Goal: Information Seeking & Learning: Learn about a topic

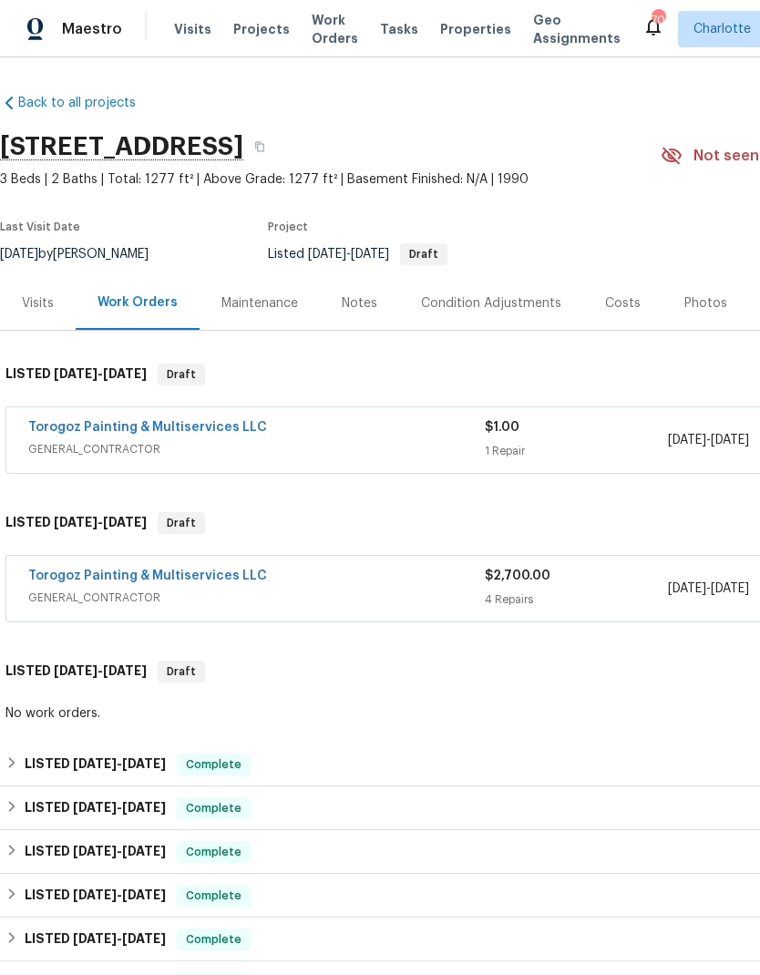
click at [175, 30] on span "Visits" at bounding box center [192, 29] width 37 height 18
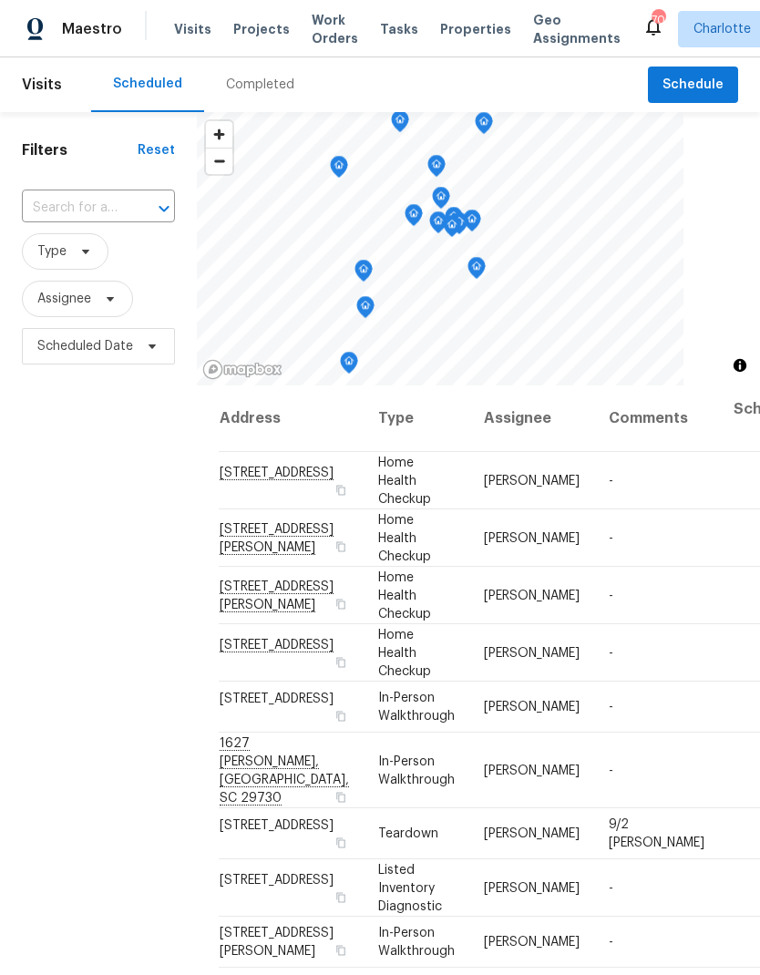
click at [241, 36] on span "Projects" at bounding box center [261, 29] width 56 height 18
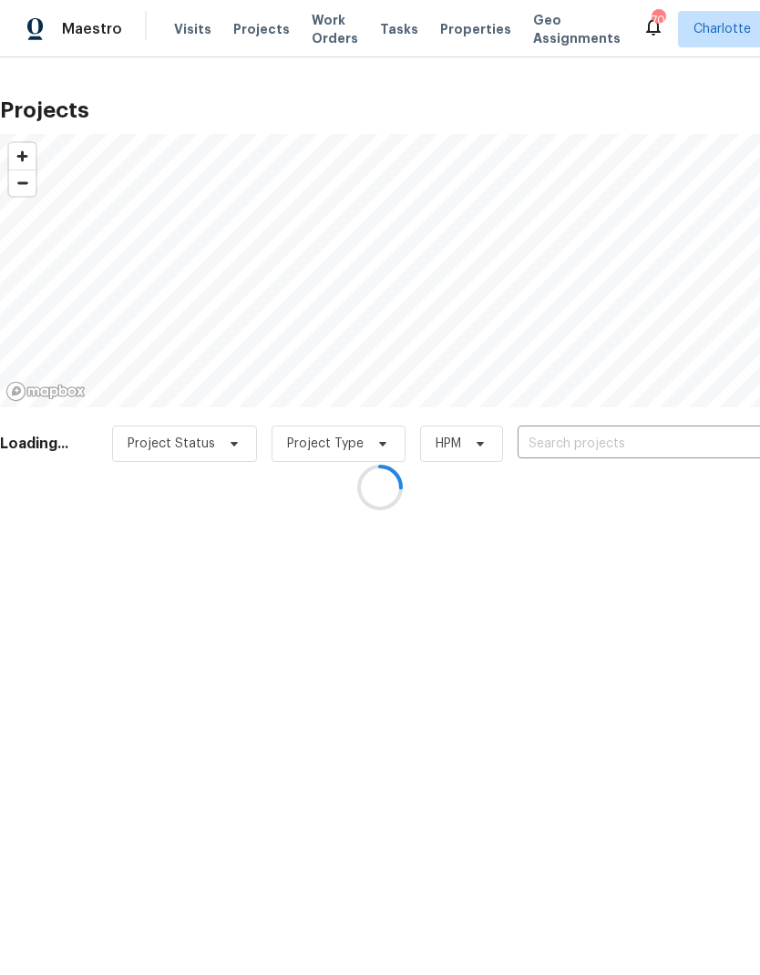
click at [630, 445] on div at bounding box center [380, 487] width 760 height 975
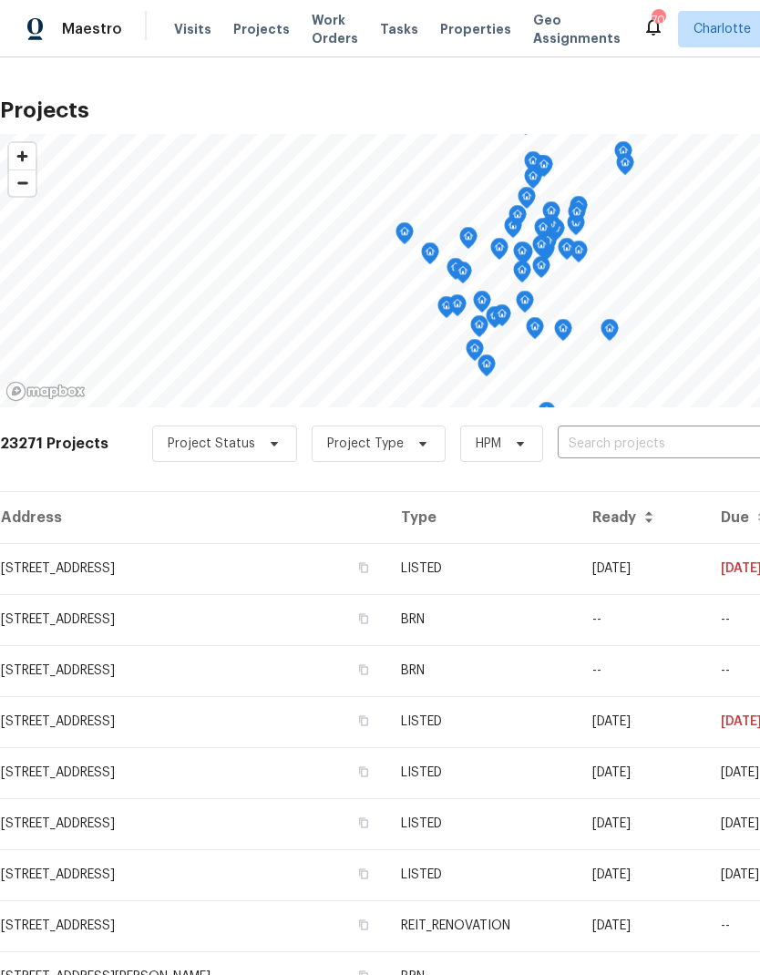
click at [639, 451] on input "text" at bounding box center [662, 444] width 209 height 28
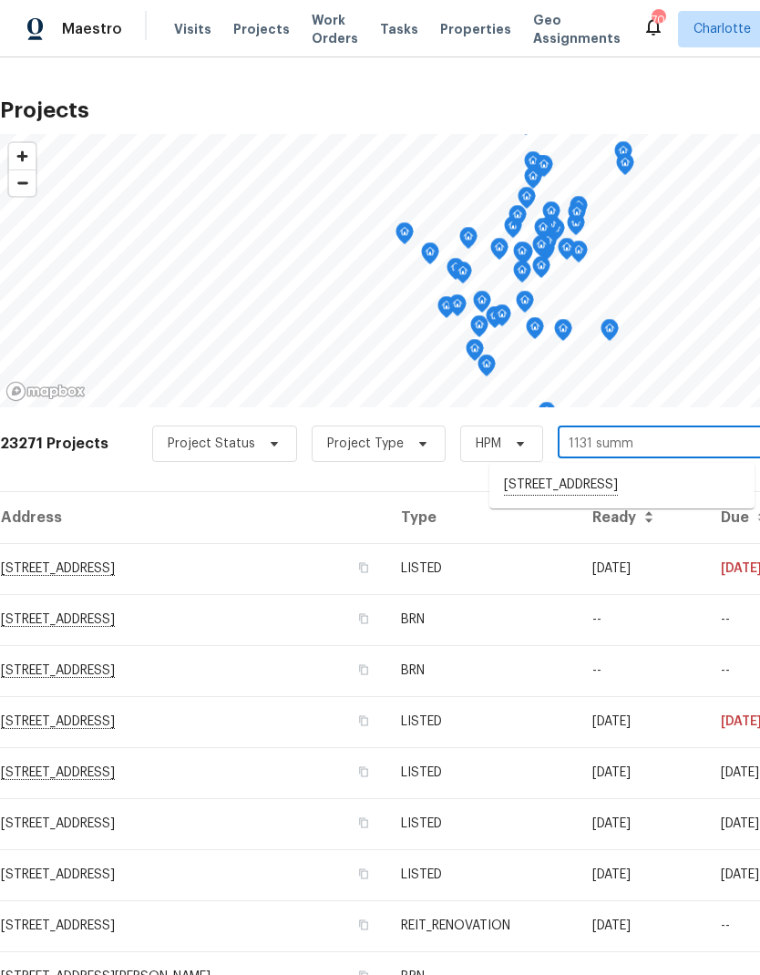
type input "1131 sum"
click at [685, 491] on li "[STREET_ADDRESS]" at bounding box center [621, 485] width 265 height 31
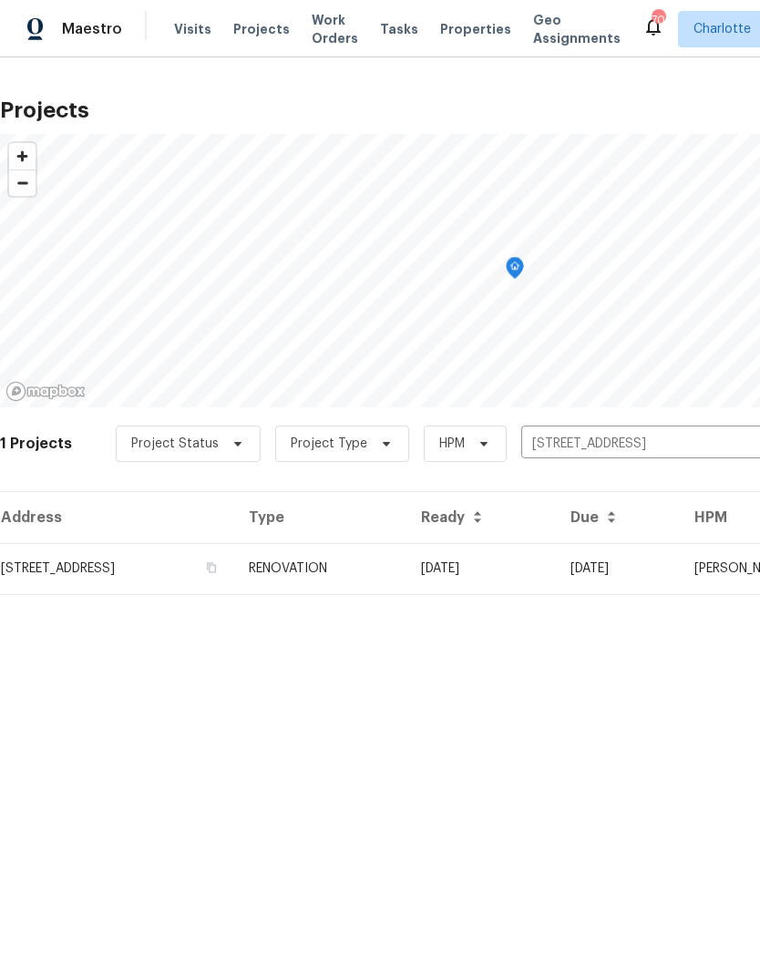
click at [556, 567] on td "[DATE]" at bounding box center [480, 568] width 149 height 51
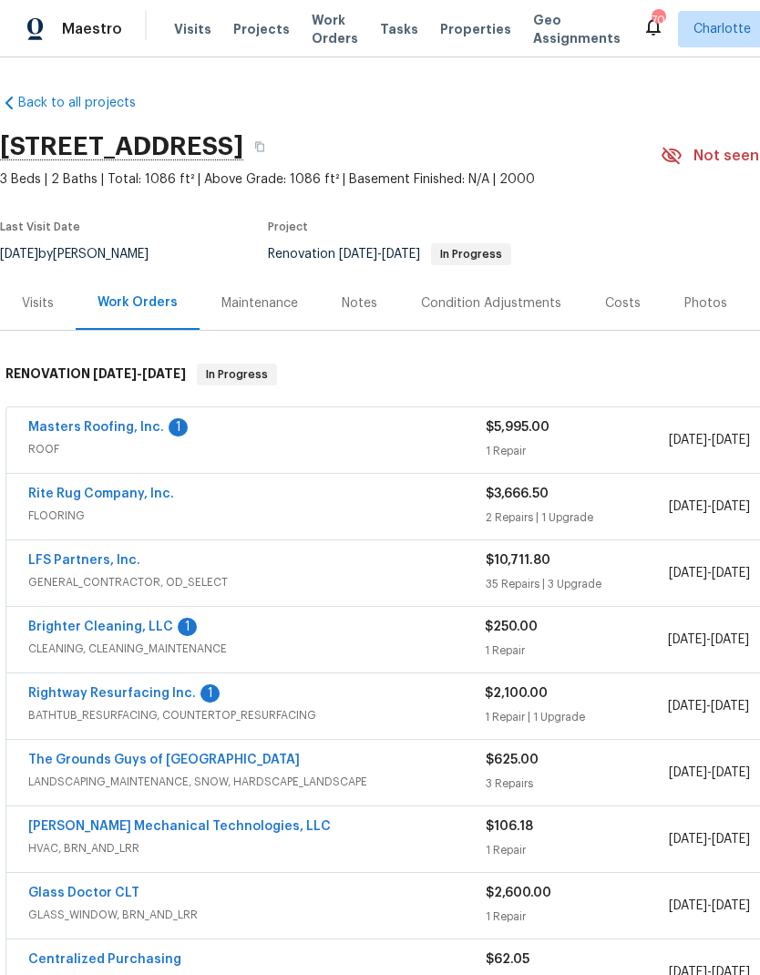
click at [36, 622] on link "Brighter Cleaning, LLC" at bounding box center [100, 626] width 145 height 13
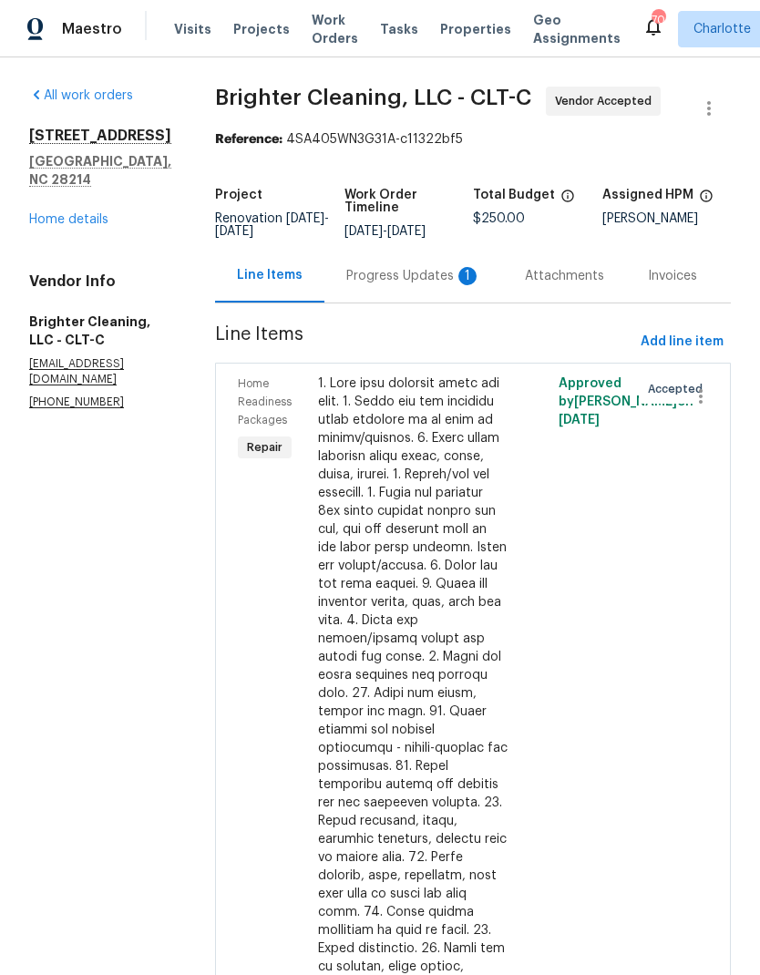
click at [415, 265] on div "Progress Updates 1" at bounding box center [413, 276] width 179 height 54
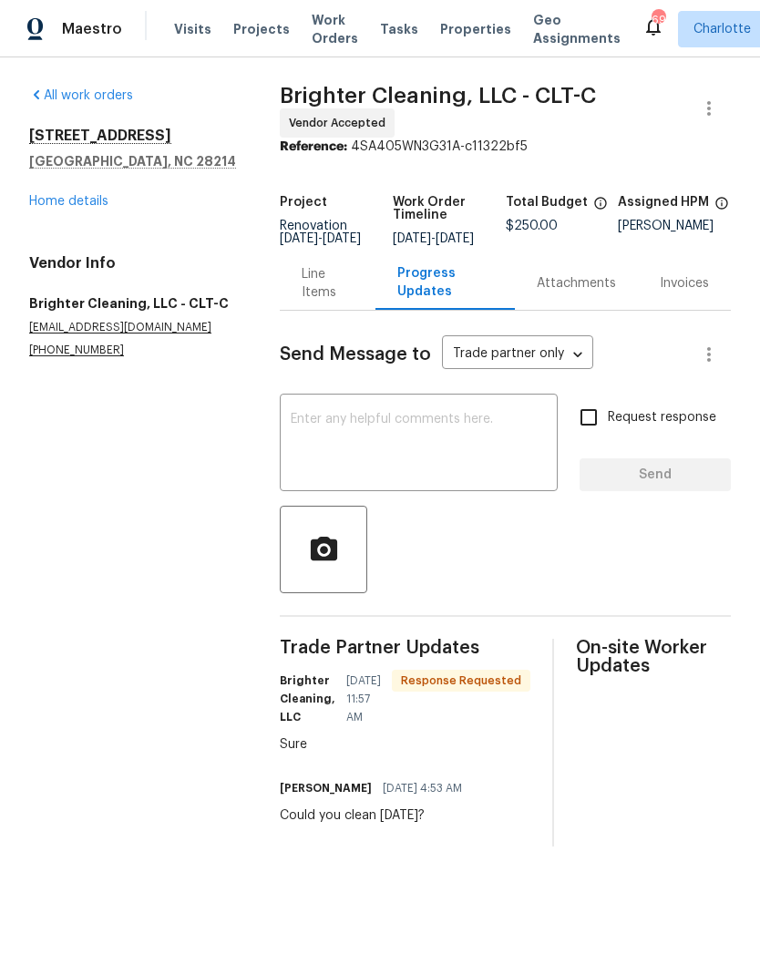
click at [435, 445] on textarea at bounding box center [419, 445] width 256 height 64
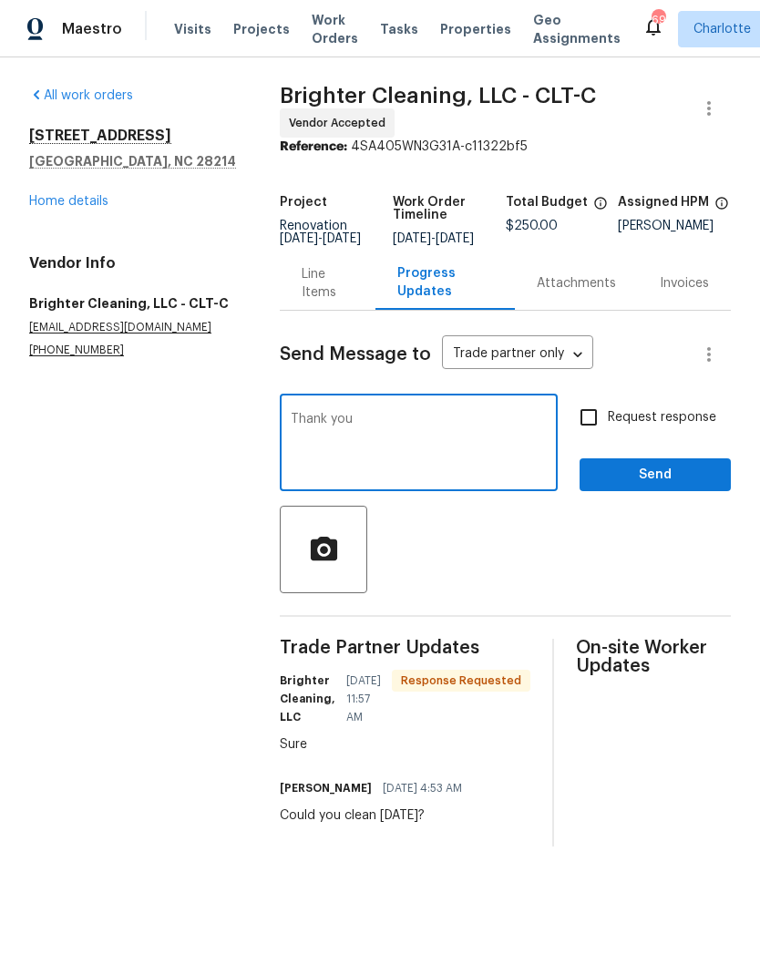
type textarea "Thank you"
click at [687, 486] on span "Send" at bounding box center [655, 475] width 122 height 23
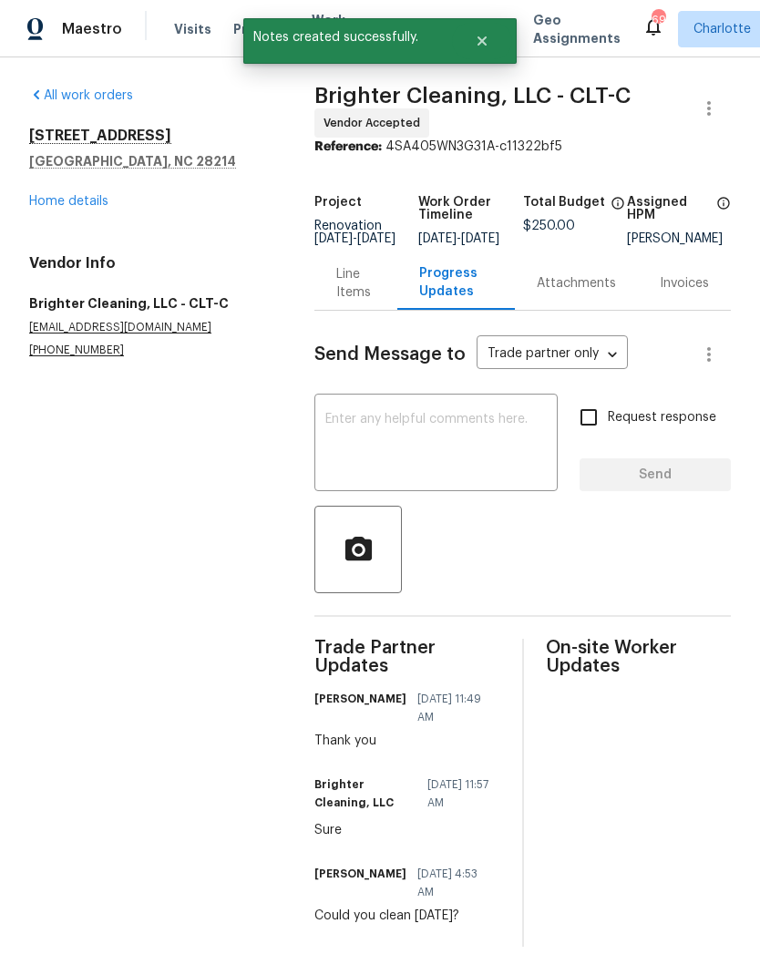
click at [35, 205] on link "Home details" at bounding box center [68, 201] width 79 height 13
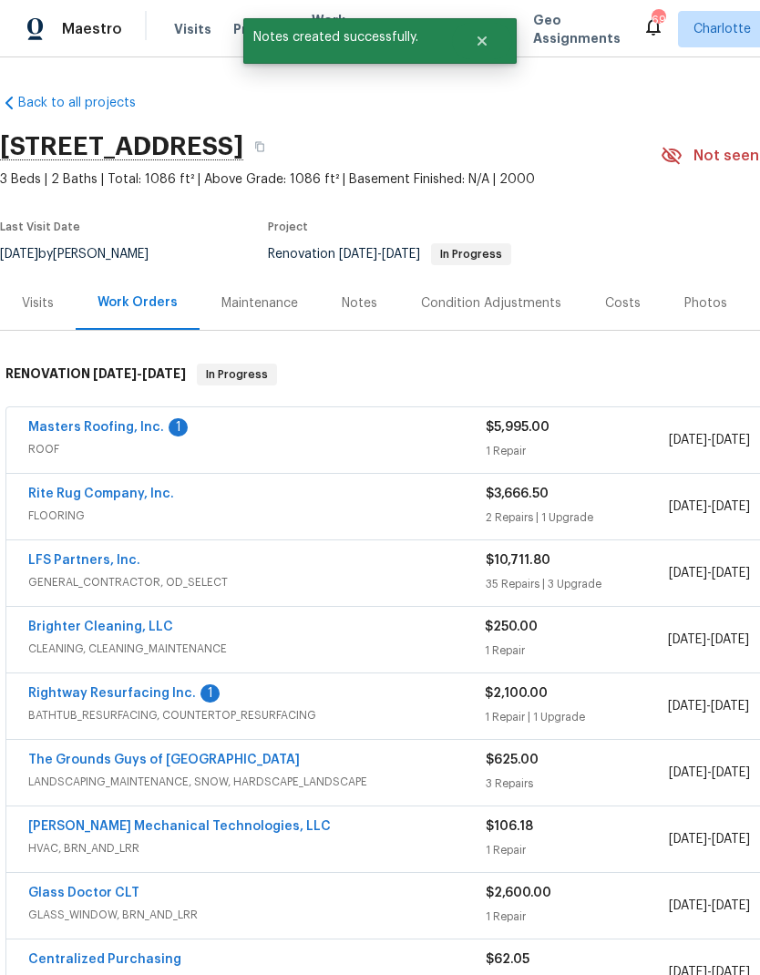
click at [36, 424] on link "Masters Roofing, Inc." at bounding box center [96, 427] width 136 height 13
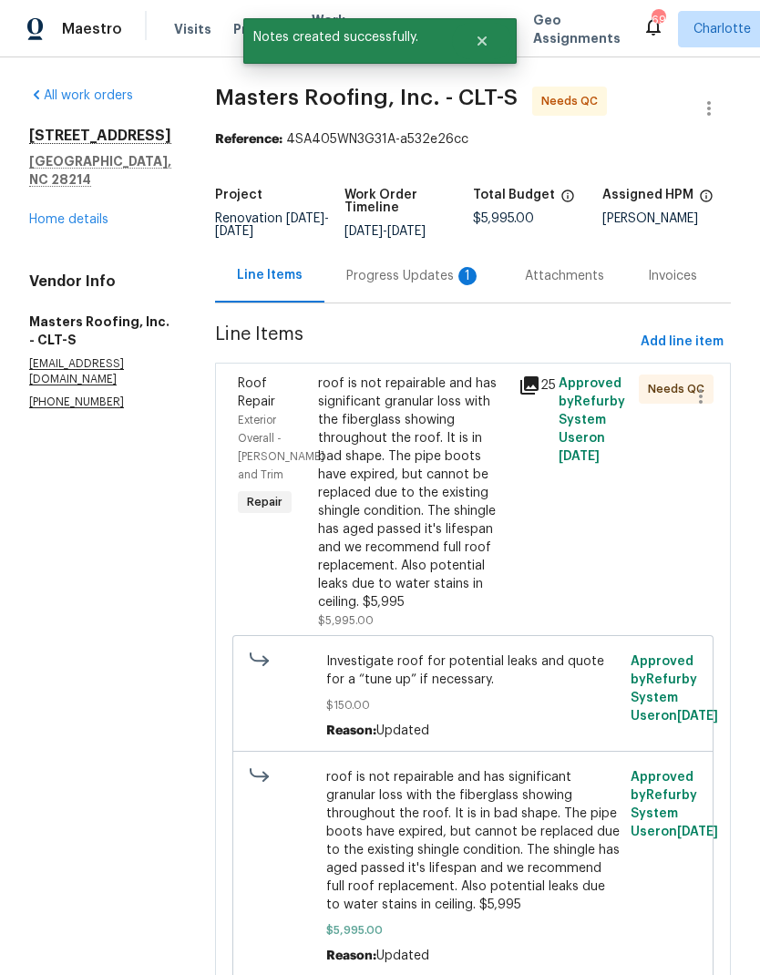
click at [441, 285] on div "Progress Updates 1" at bounding box center [413, 276] width 135 height 18
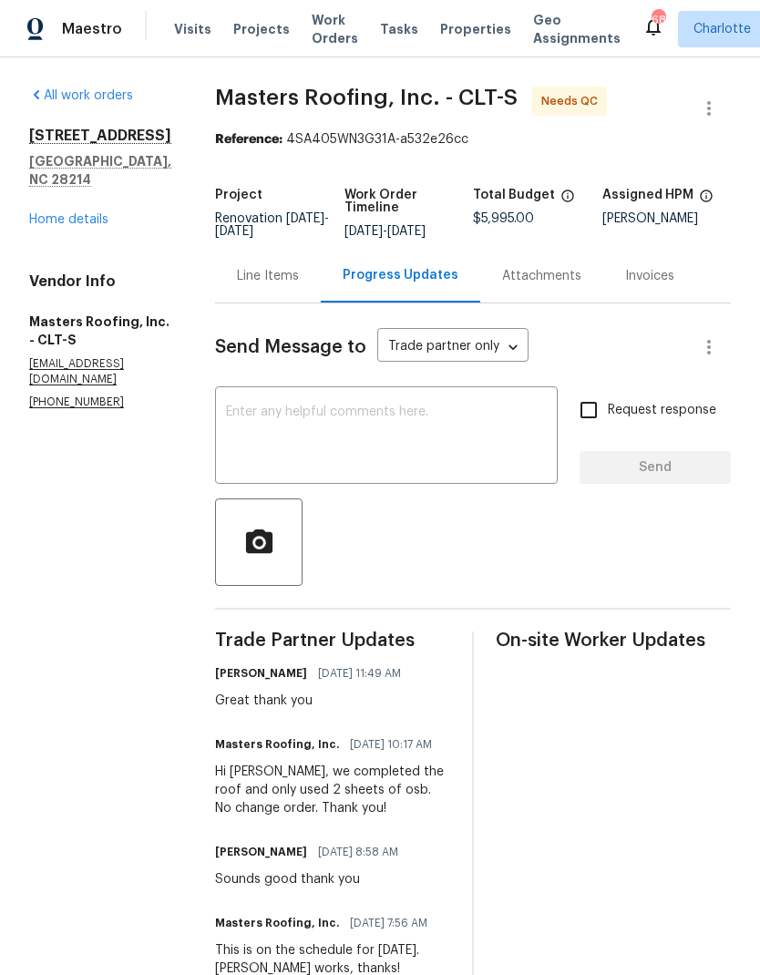
click at [49, 213] on link "Home details" at bounding box center [68, 219] width 79 height 13
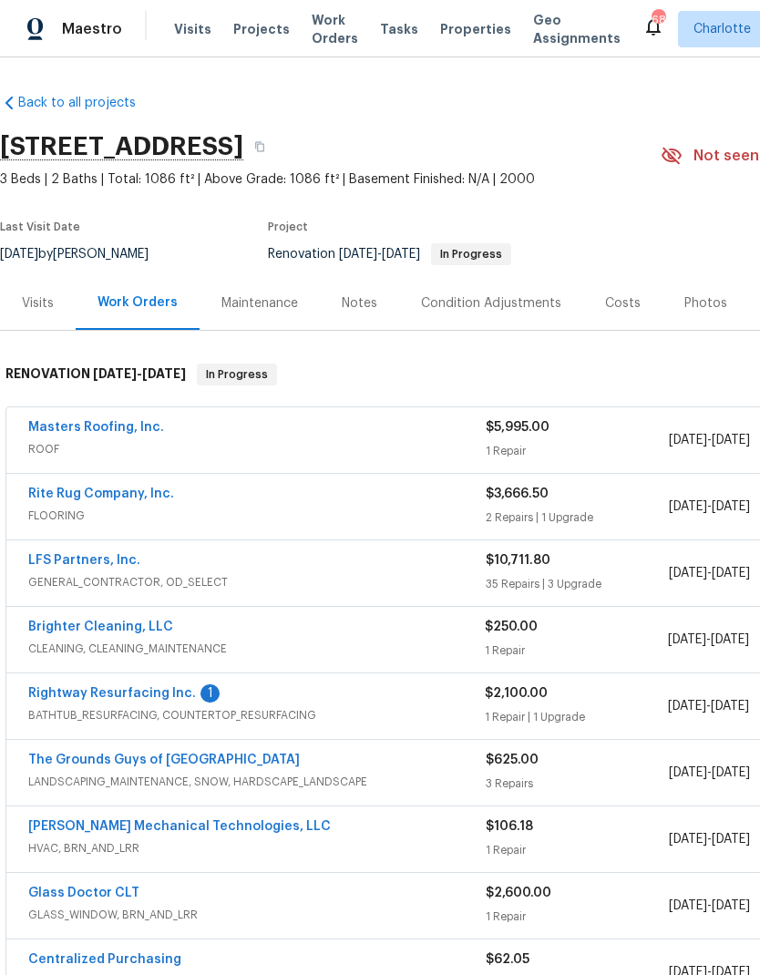
click at [81, 692] on link "Rightway Resurfacing Inc." at bounding box center [112, 693] width 168 height 13
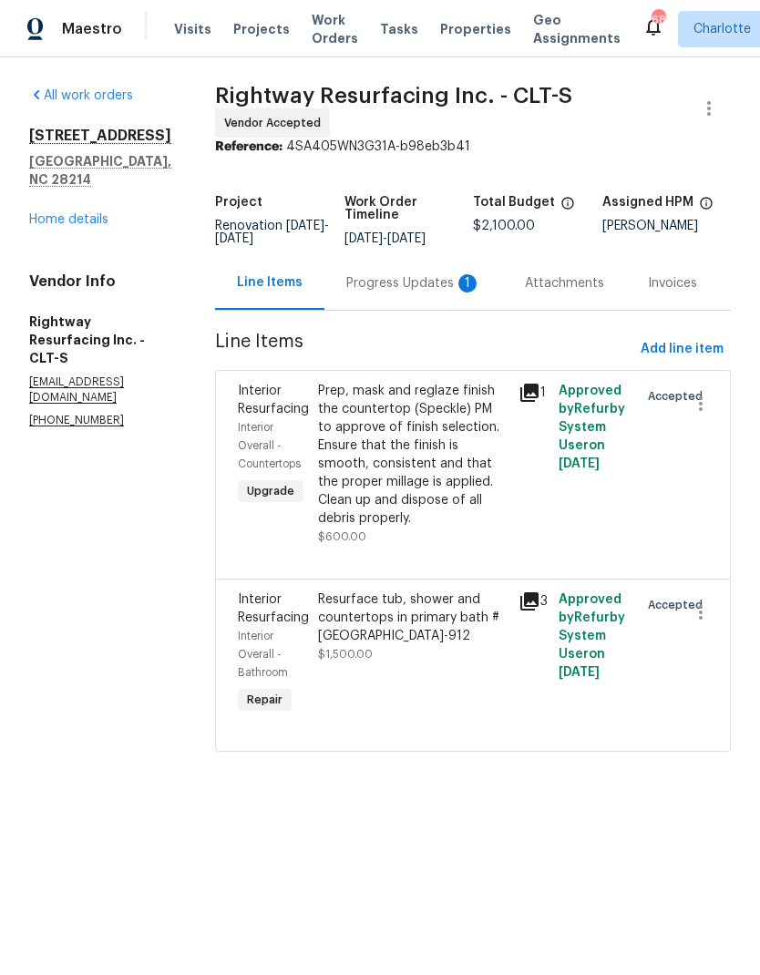
click at [412, 292] on div "Progress Updates 1" at bounding box center [413, 283] width 135 height 18
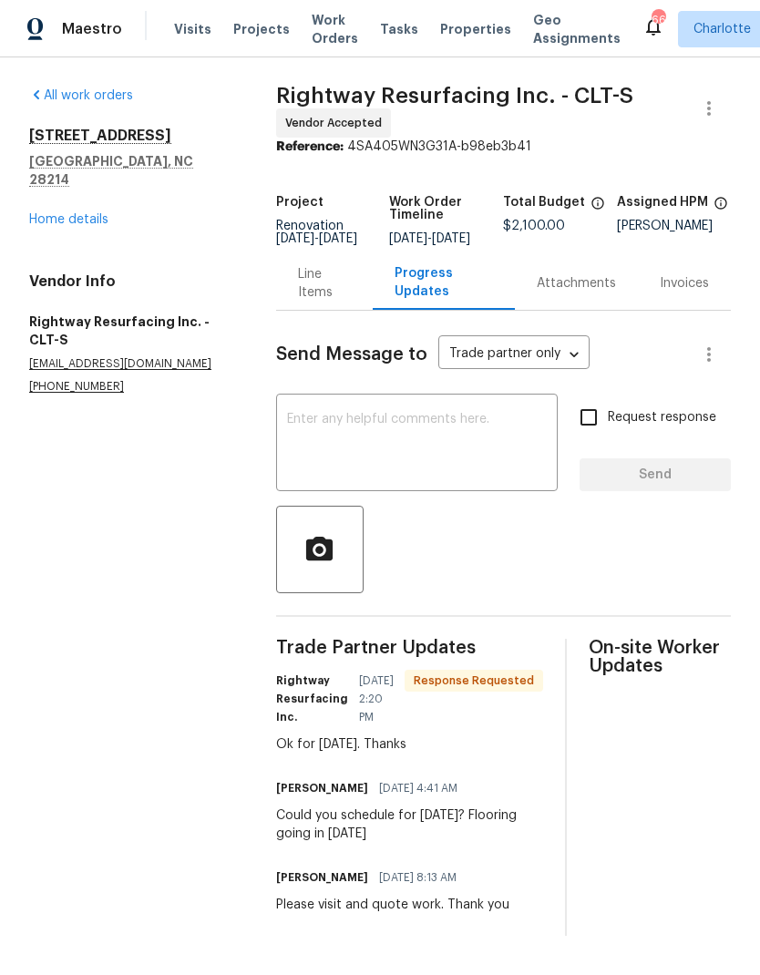
click at [473, 435] on textarea at bounding box center [417, 445] width 260 height 64
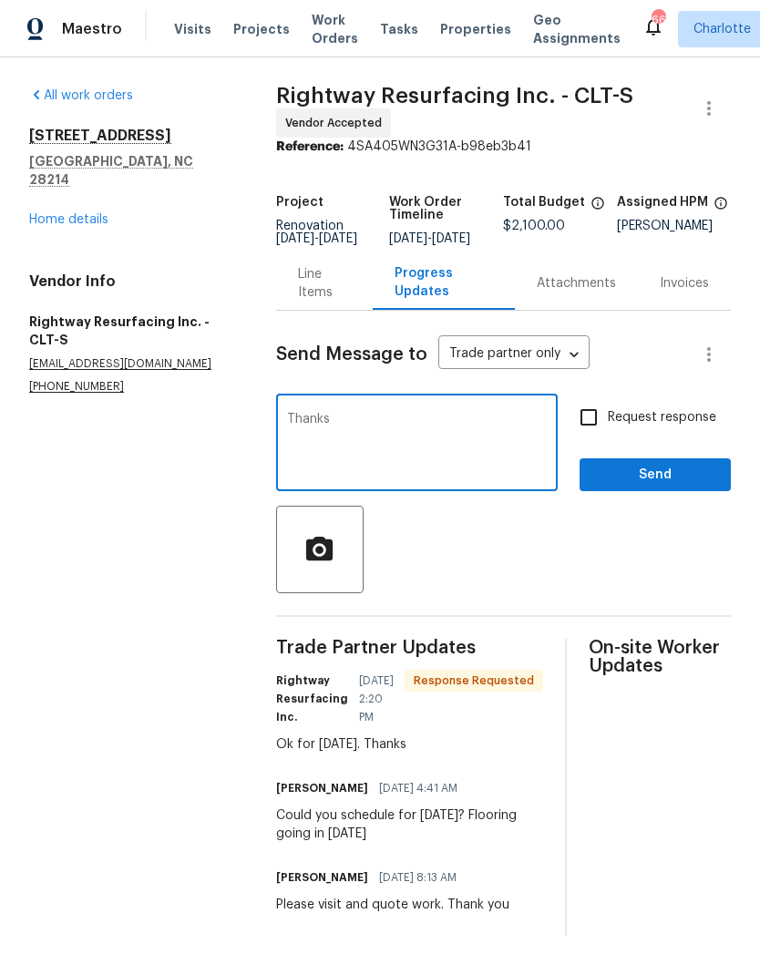
type textarea "Thanks"
click at [665, 492] on button "Send" at bounding box center [654, 475] width 151 height 34
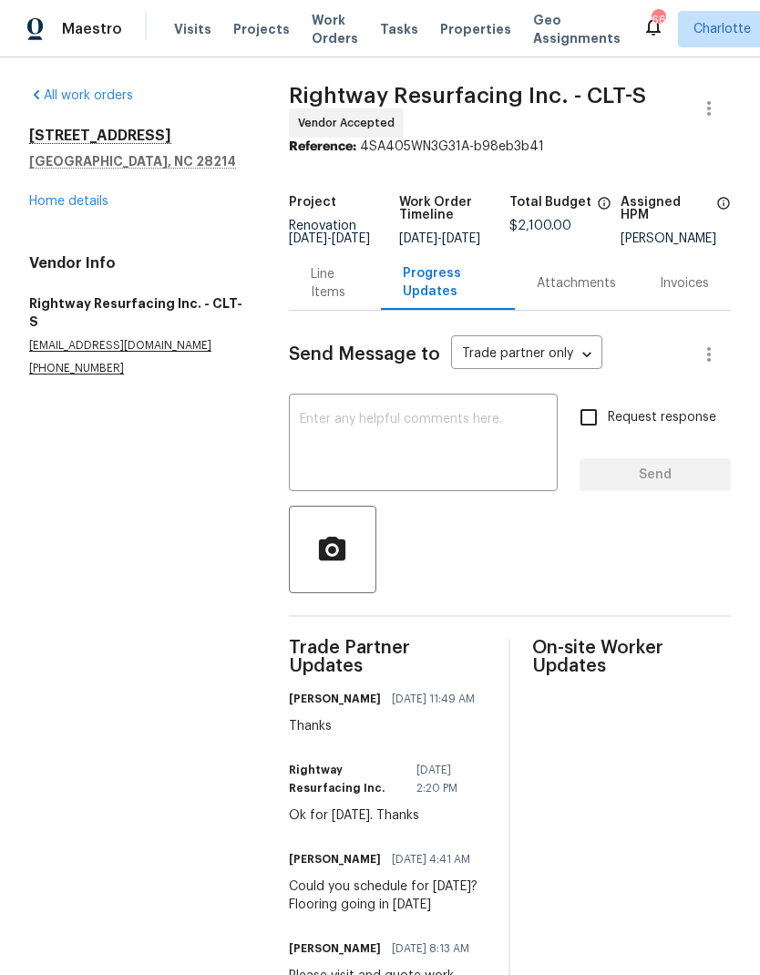
click at [32, 197] on link "Home details" at bounding box center [68, 201] width 79 height 13
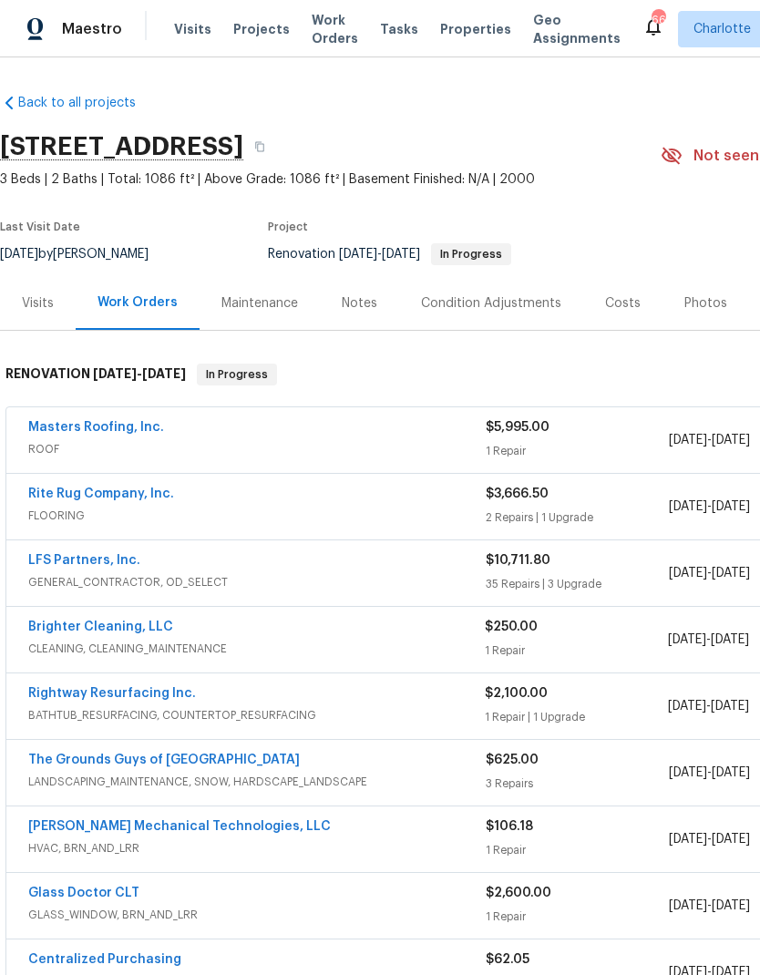
click at [233, 24] on span "Projects" at bounding box center [261, 29] width 56 height 18
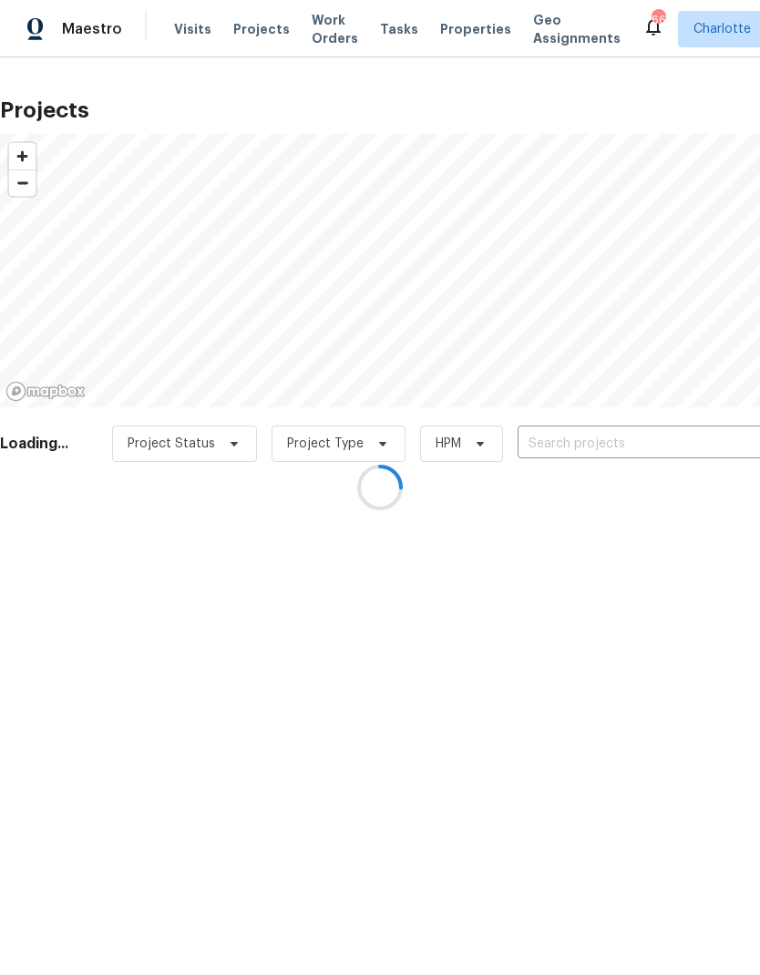
click at [654, 437] on div at bounding box center [380, 487] width 760 height 975
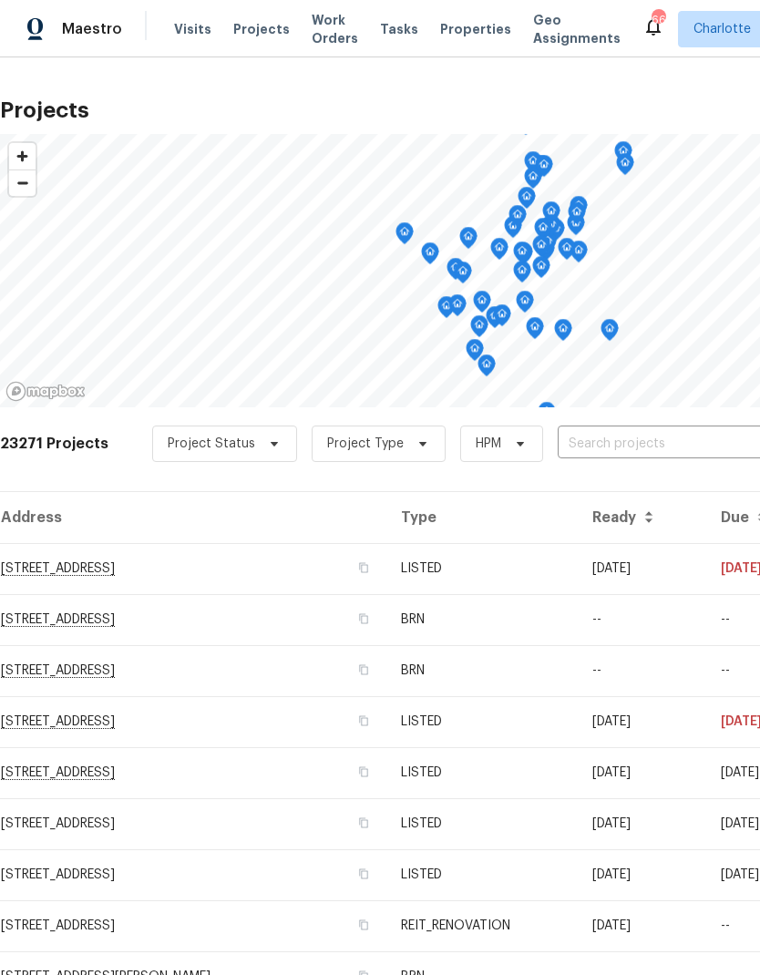
click at [663, 435] on input "text" at bounding box center [662, 444] width 209 height 28
type input "3032 green"
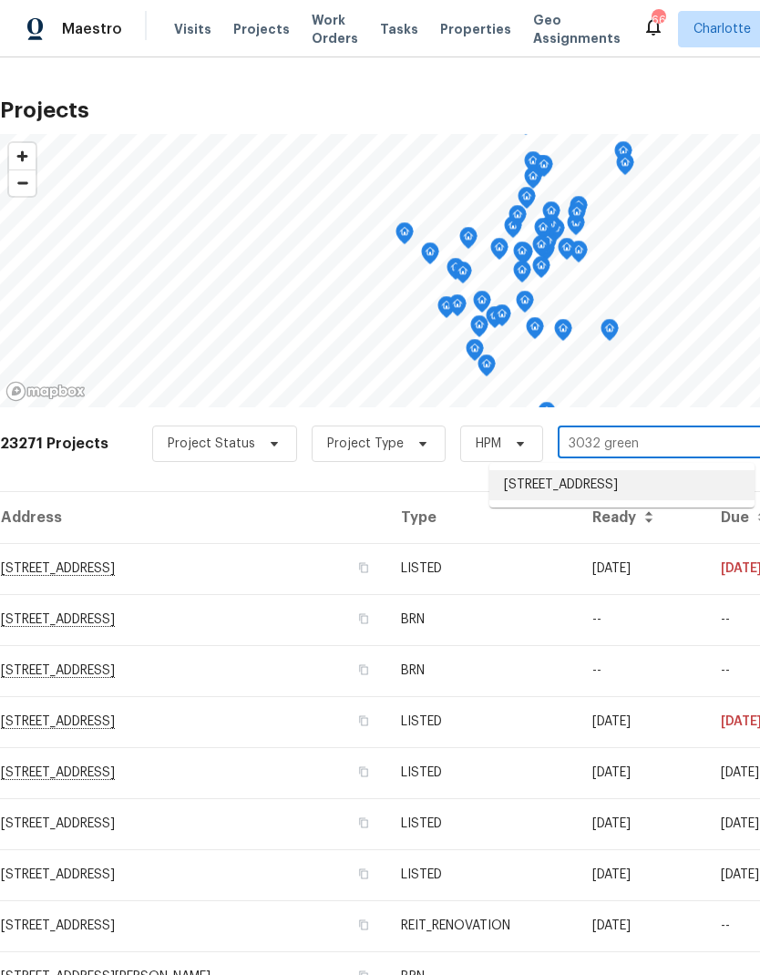
click at [684, 482] on li "3032 Green Apple Dr, Dallas, NC 28034" at bounding box center [621, 485] width 265 height 30
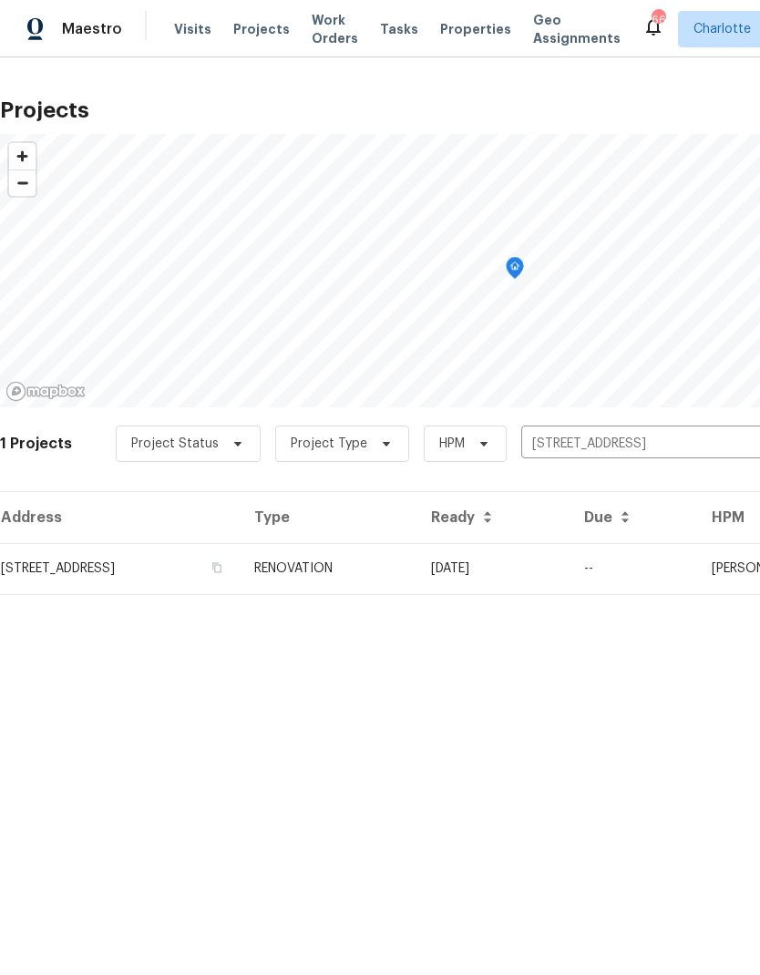
click at [569, 567] on td "[DATE]" at bounding box center [492, 568] width 153 height 51
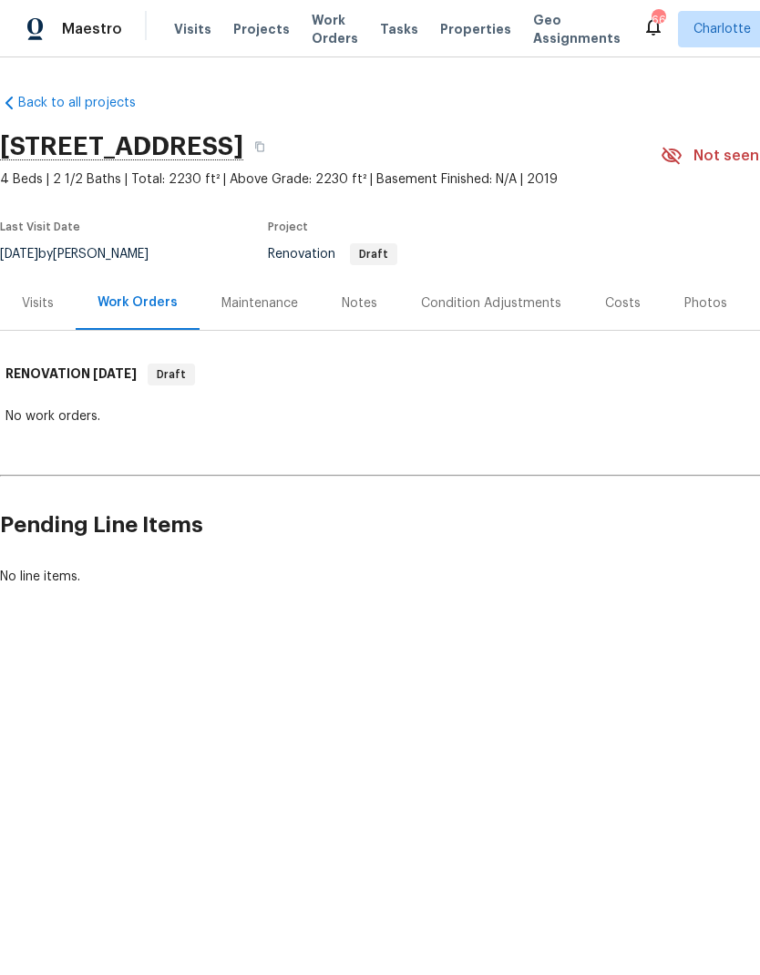
click at [623, 299] on div "Costs" at bounding box center [623, 303] width 36 height 18
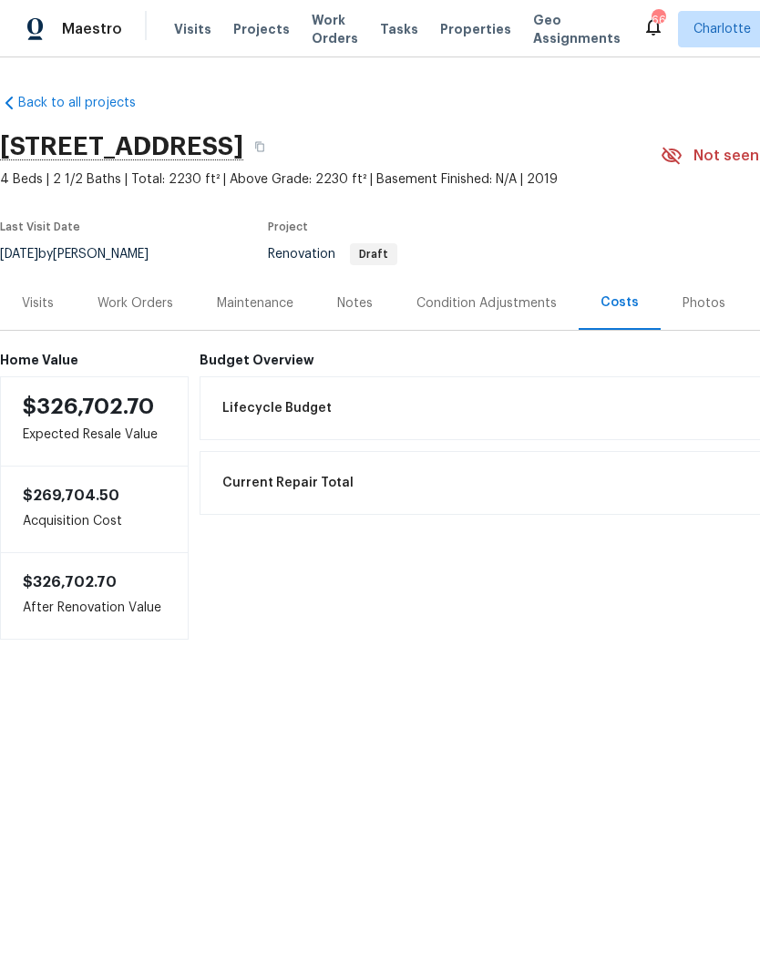
click at [490, 302] on div "Condition Adjustments" at bounding box center [486, 303] width 140 height 18
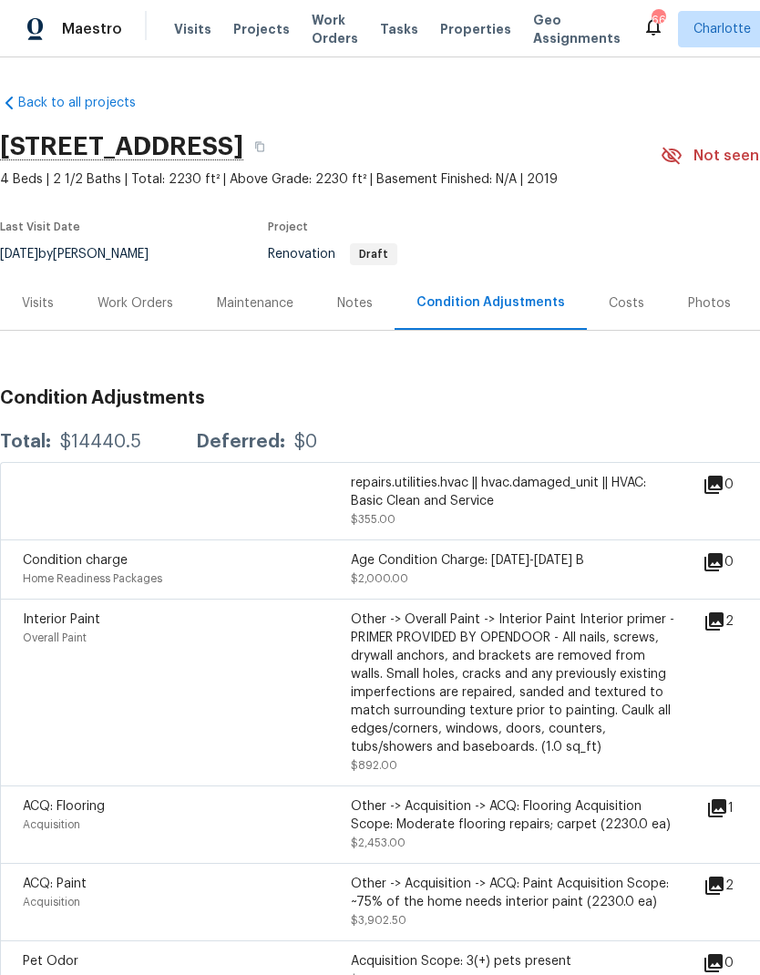
click at [343, 302] on div "Notes" at bounding box center [355, 303] width 36 height 18
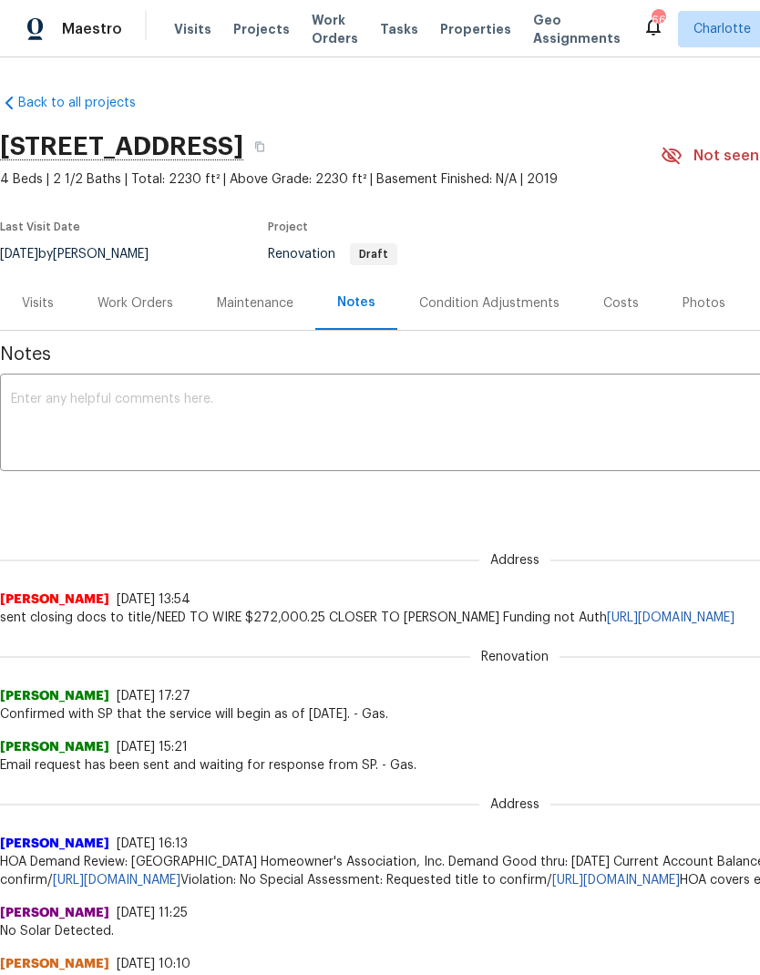
click at [528, 304] on div "Condition Adjustments" at bounding box center [489, 303] width 140 height 18
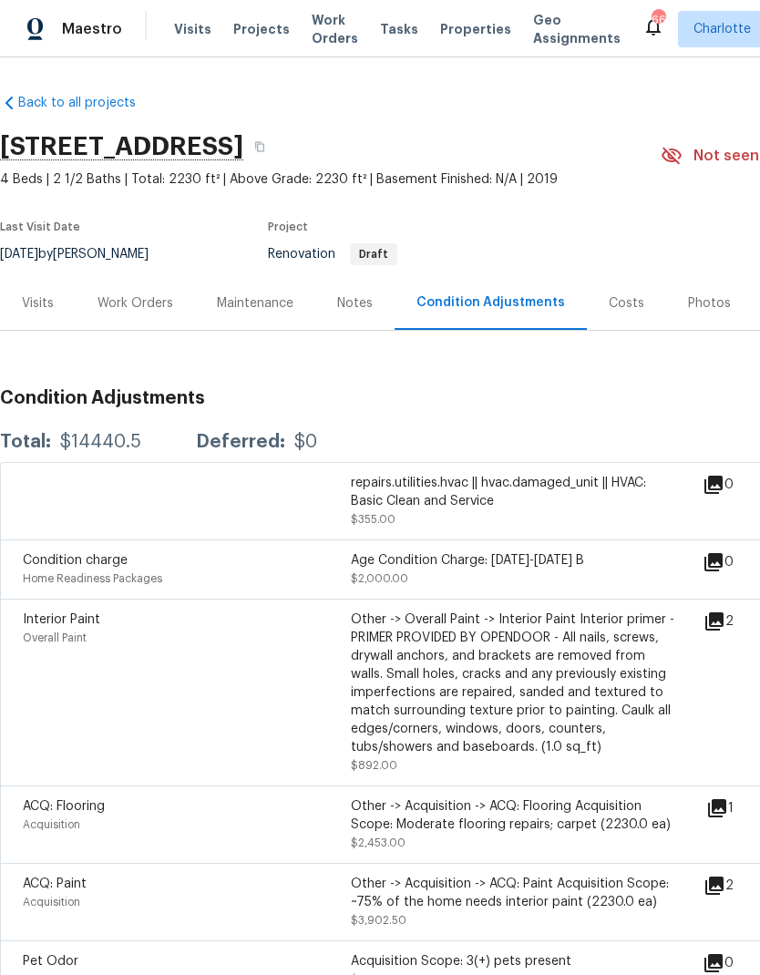
click at [625, 304] on div "Costs" at bounding box center [627, 303] width 36 height 18
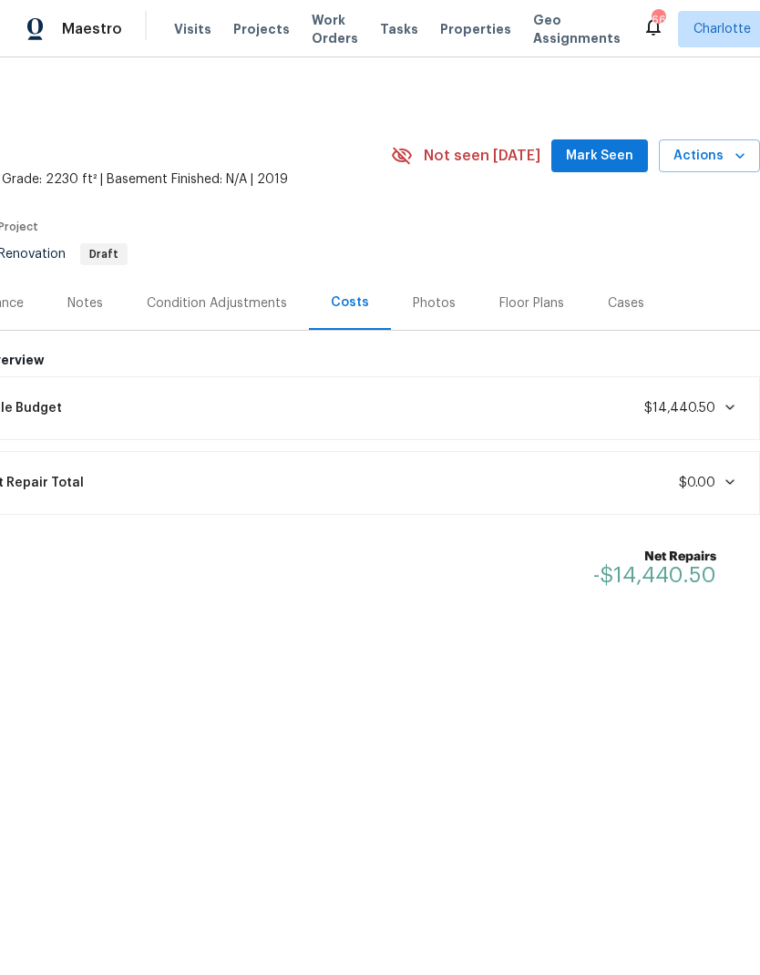
scroll to position [0, 270]
click at [624, 304] on div "Cases" at bounding box center [626, 303] width 36 height 18
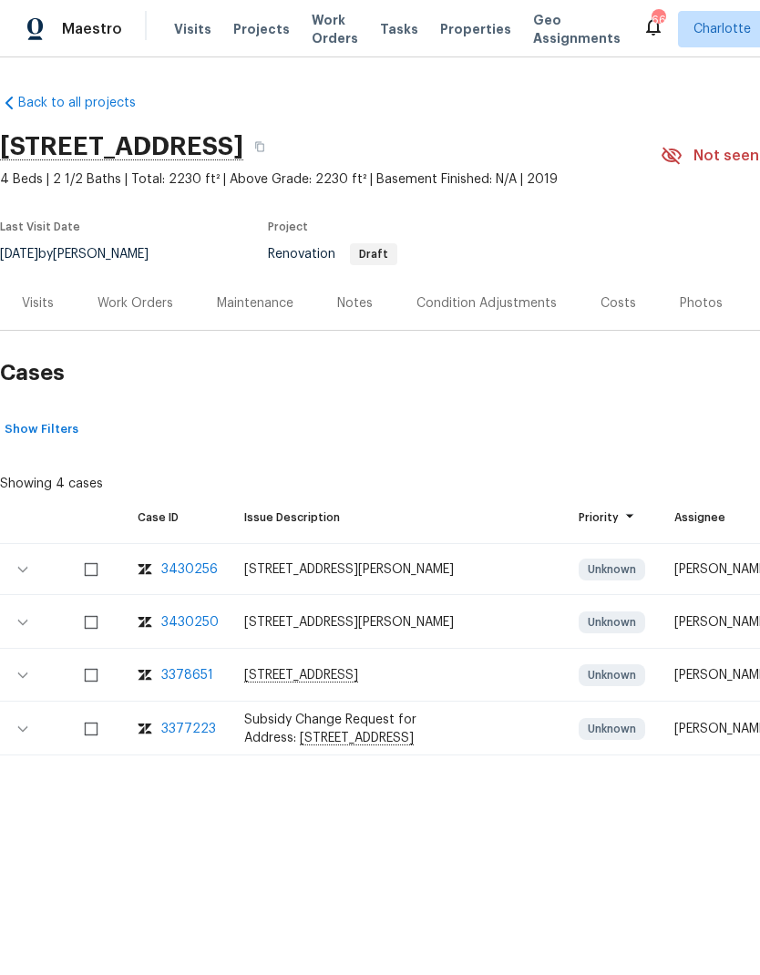
click at [698, 301] on div "Photos" at bounding box center [701, 303] width 43 height 18
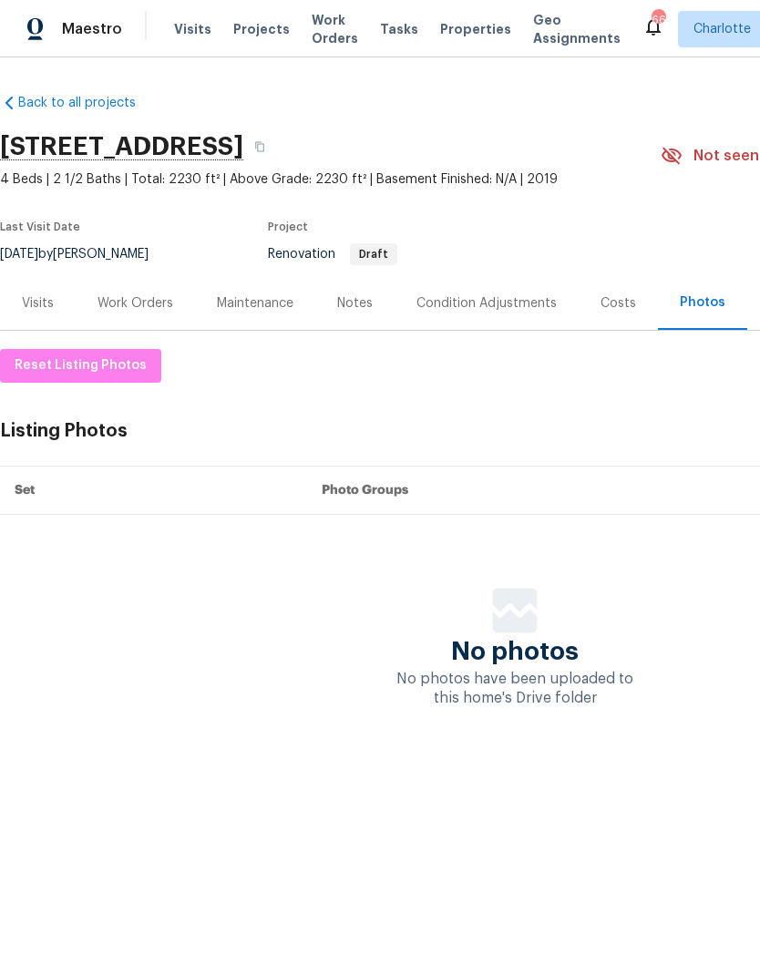
click at [630, 304] on div "Costs" at bounding box center [617, 303] width 79 height 54
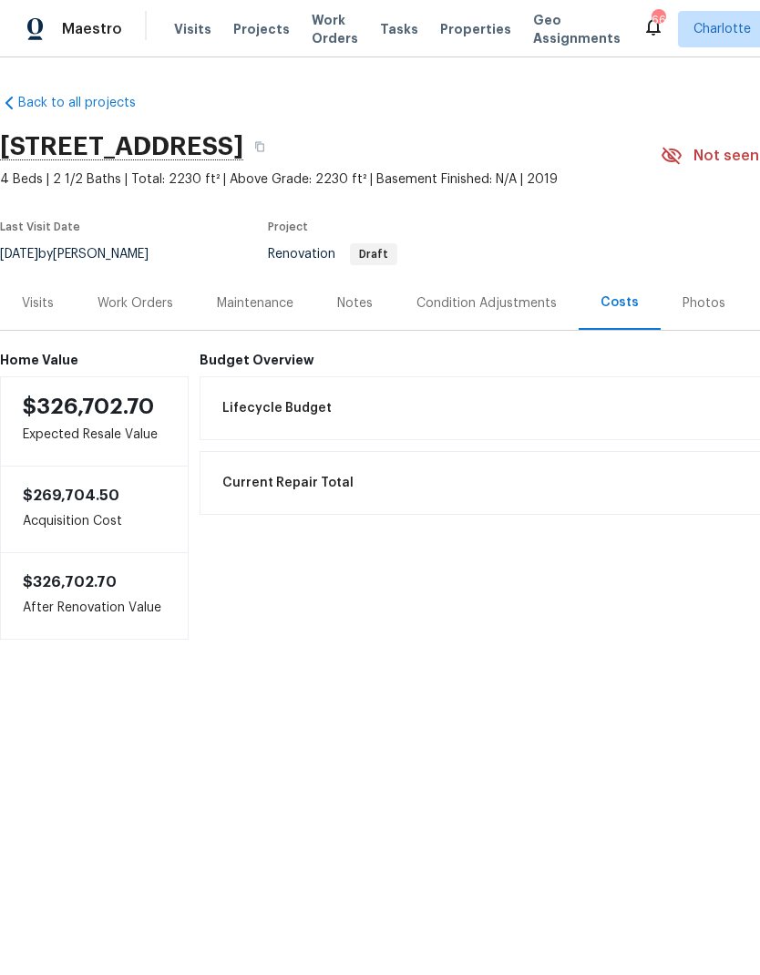
click at [529, 316] on div "Condition Adjustments" at bounding box center [486, 303] width 184 height 54
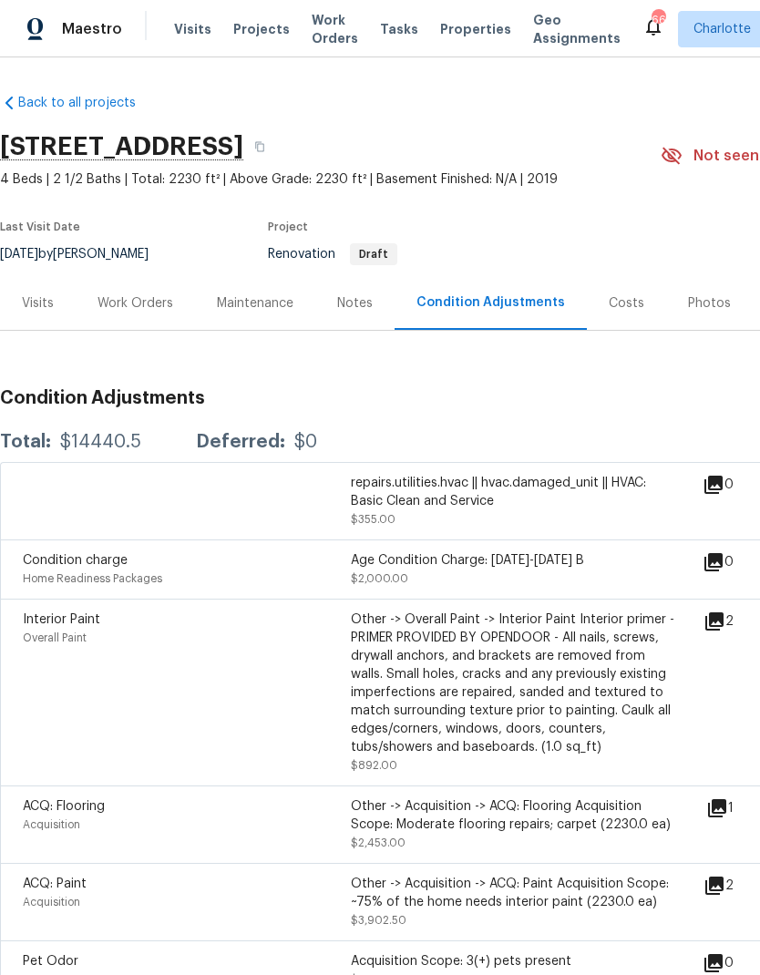
click at [117, 301] on div "Work Orders" at bounding box center [135, 303] width 76 height 18
